Goal: Find specific page/section: Find specific page/section

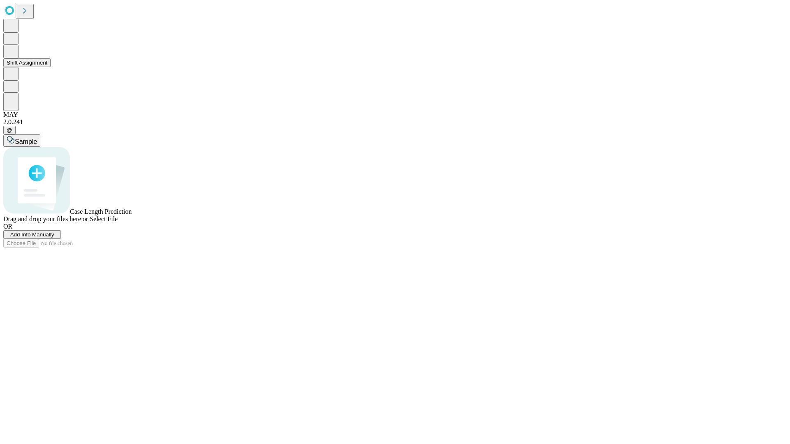
click at [51, 67] on button "Shift Assignment" at bounding box center [26, 62] width 47 height 9
